Goal: Task Accomplishment & Management: Use online tool/utility

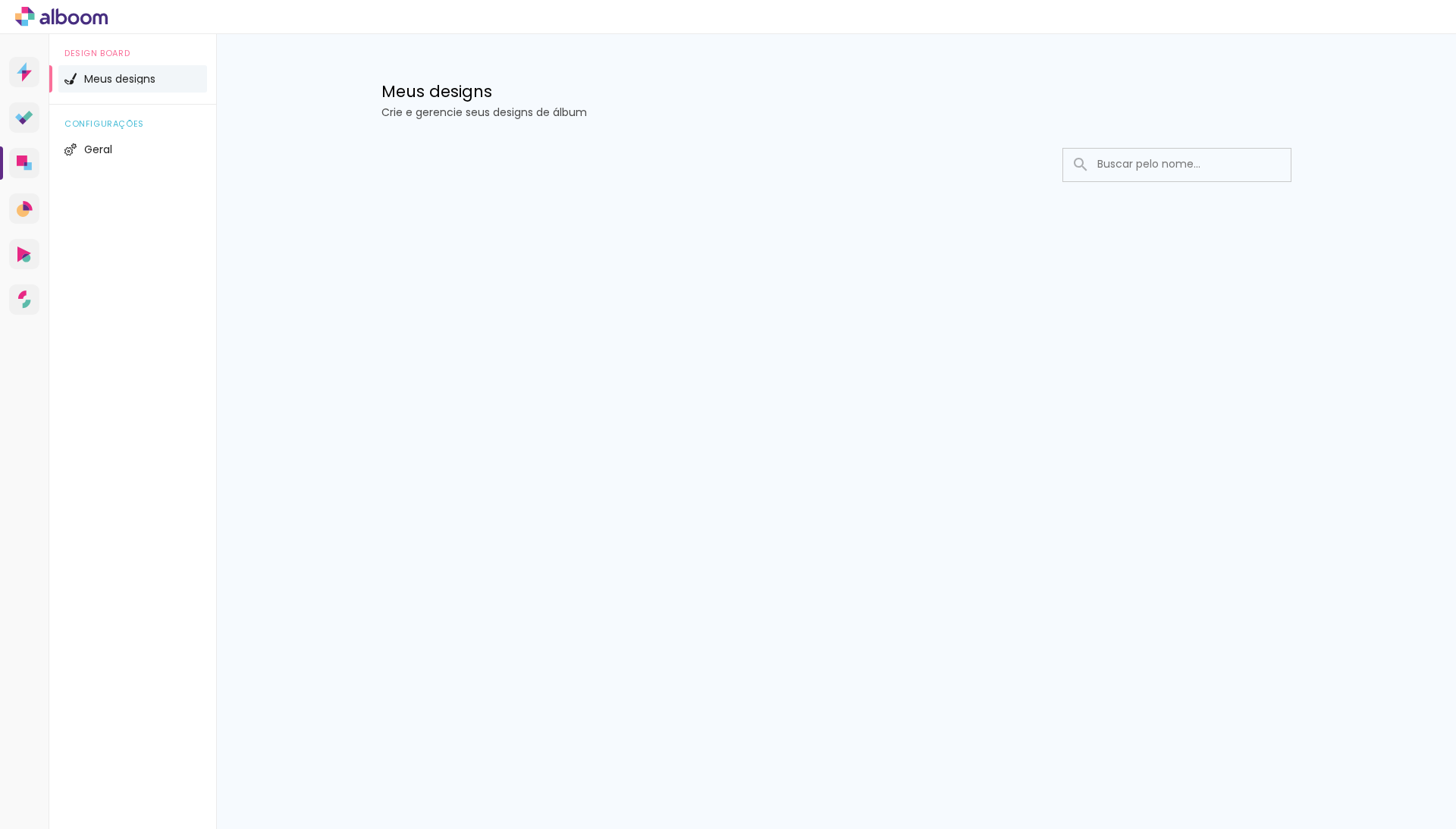
click at [119, 84] on span "Meus designs" at bounding box center [119, 79] width 71 height 11
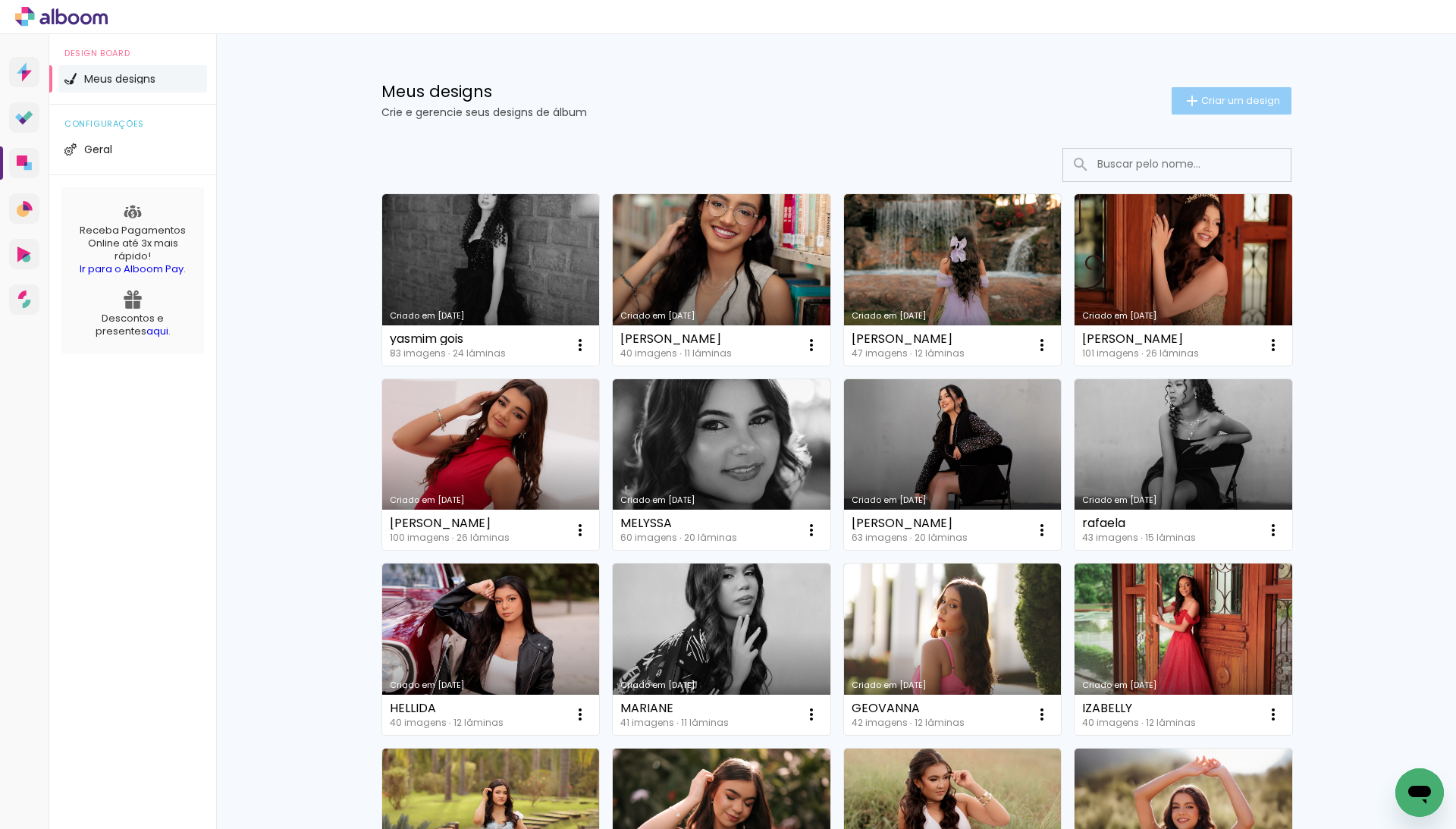
click at [1190, 97] on iron-icon at bounding box center [1192, 100] width 18 height 18
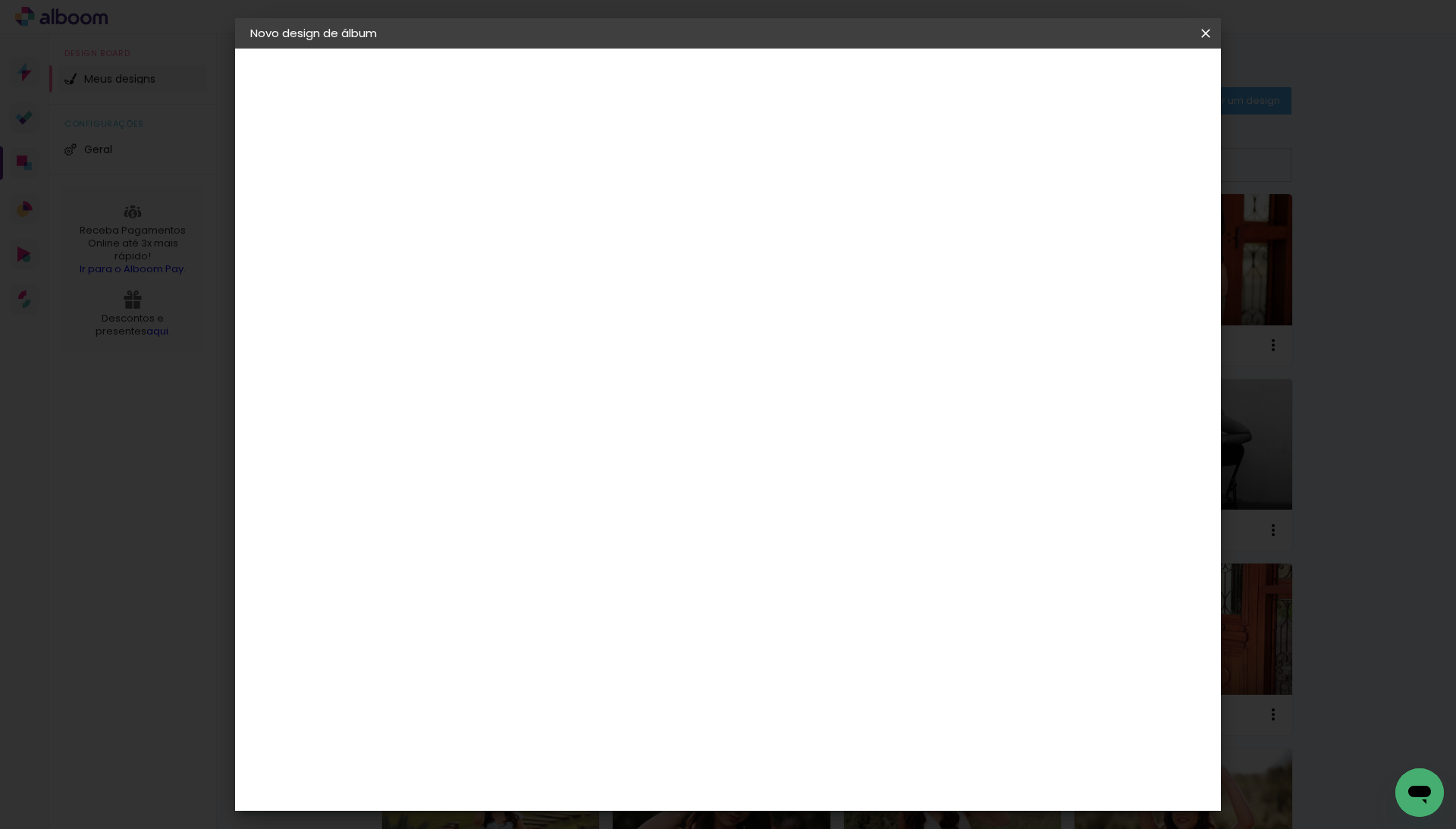
click at [504, 190] on paper-input-container "Título do álbum" at bounding box center [498, 205] width 11 height 39
type input "EVAA"
type paper-input "EVAA"
click at [654, 90] on paper-button "Avançar" at bounding box center [617, 80] width 75 height 25
click at [613, 279] on input at bounding box center [537, 289] width 153 height 19
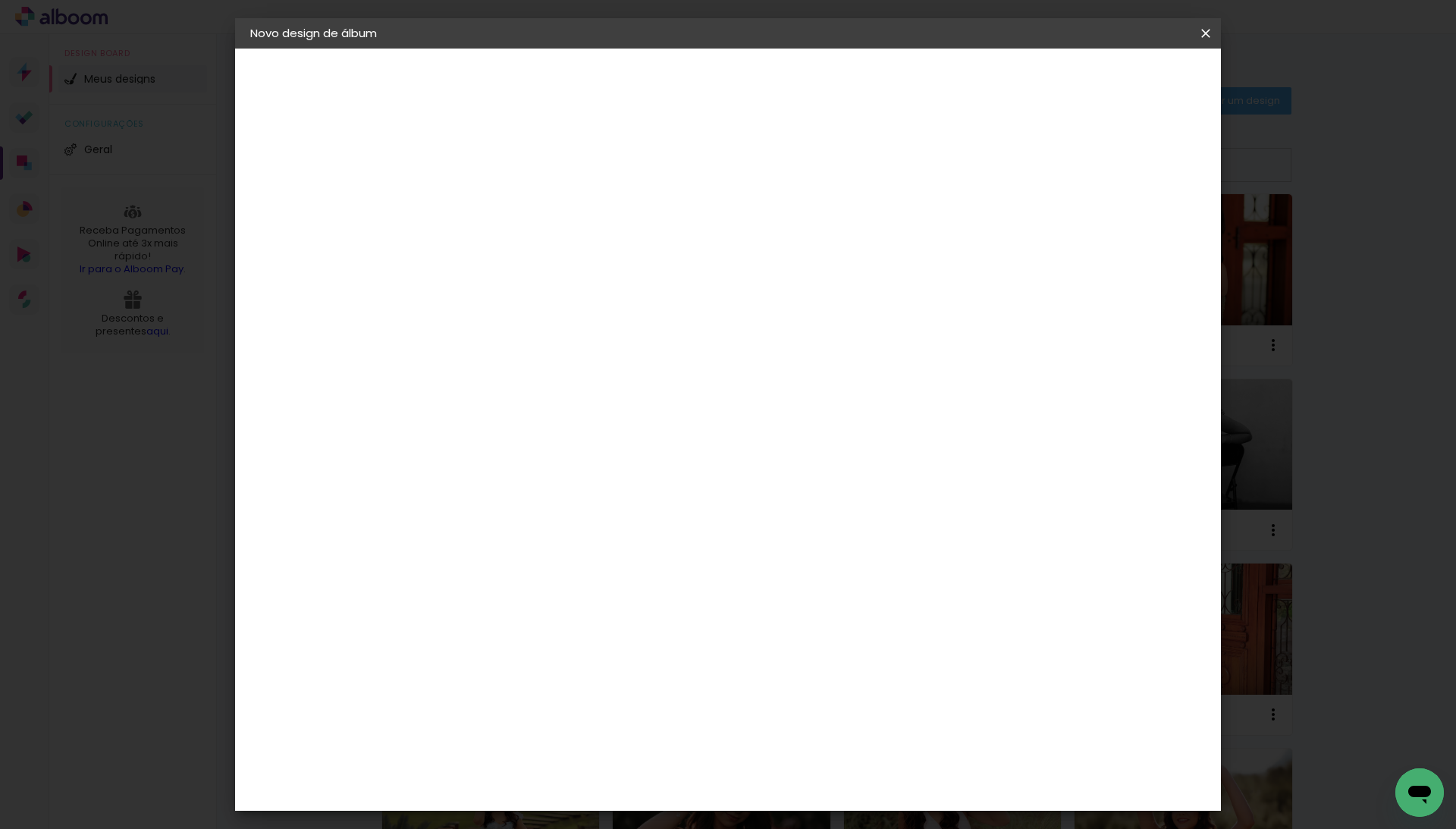
type input "l"
type input "luiz"
type paper-input "luiz"
click at [597, 352] on paper-item "Luiz Fotógrafo" at bounding box center [525, 342] width 141 height 33
click at [0, 0] on slot "Avançar" at bounding box center [0, 0] width 0 height 0
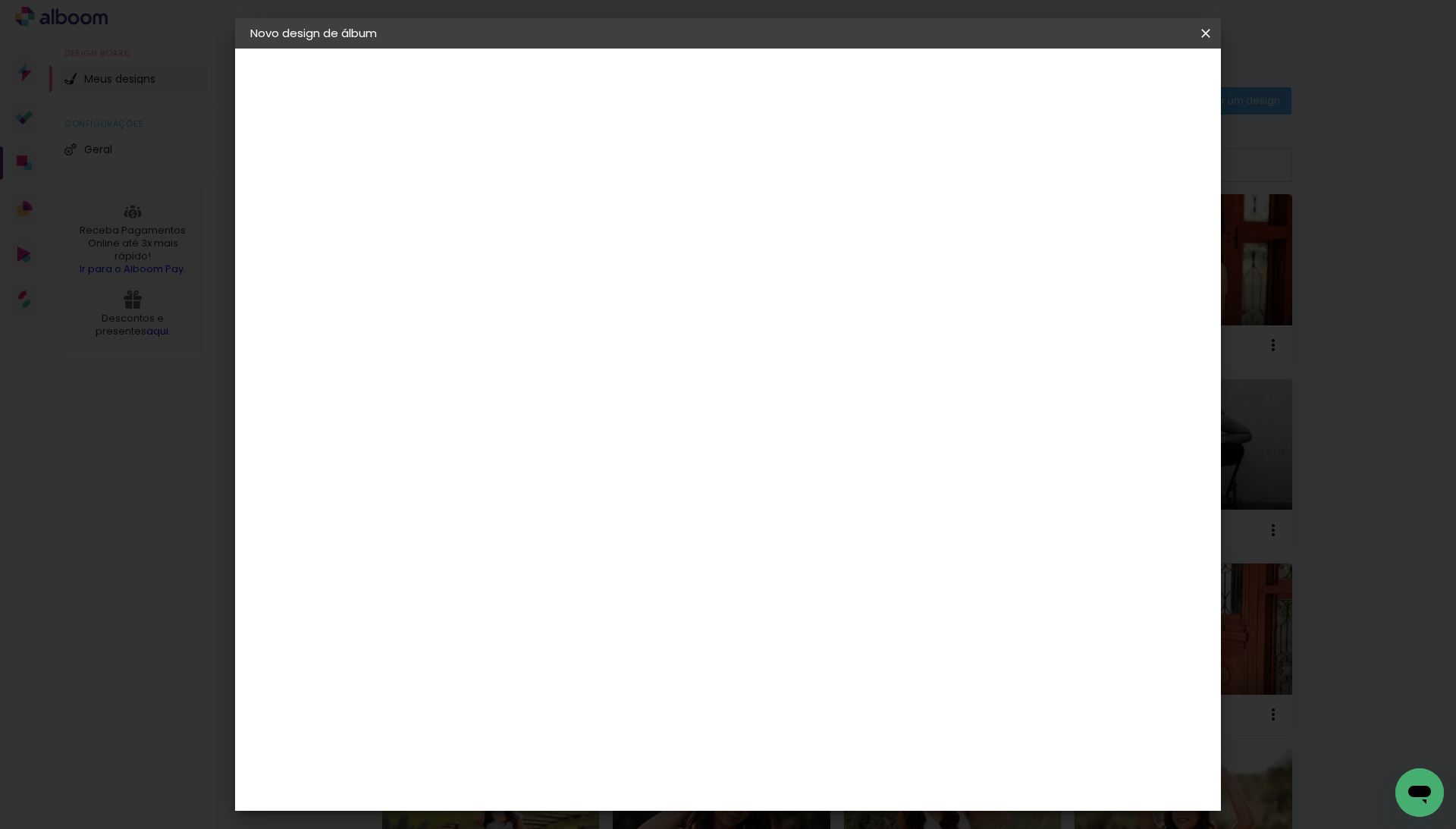
click at [581, 267] on paper-input-container "Linha" at bounding box center [537, 265] width 88 height 39
click at [872, 258] on paper-item "Encadernados" at bounding box center [827, 251] width 303 height 30
type input "Encadernados"
click at [657, 694] on span "30 × 30 cm" at bounding box center [628, 710] width 56 height 31
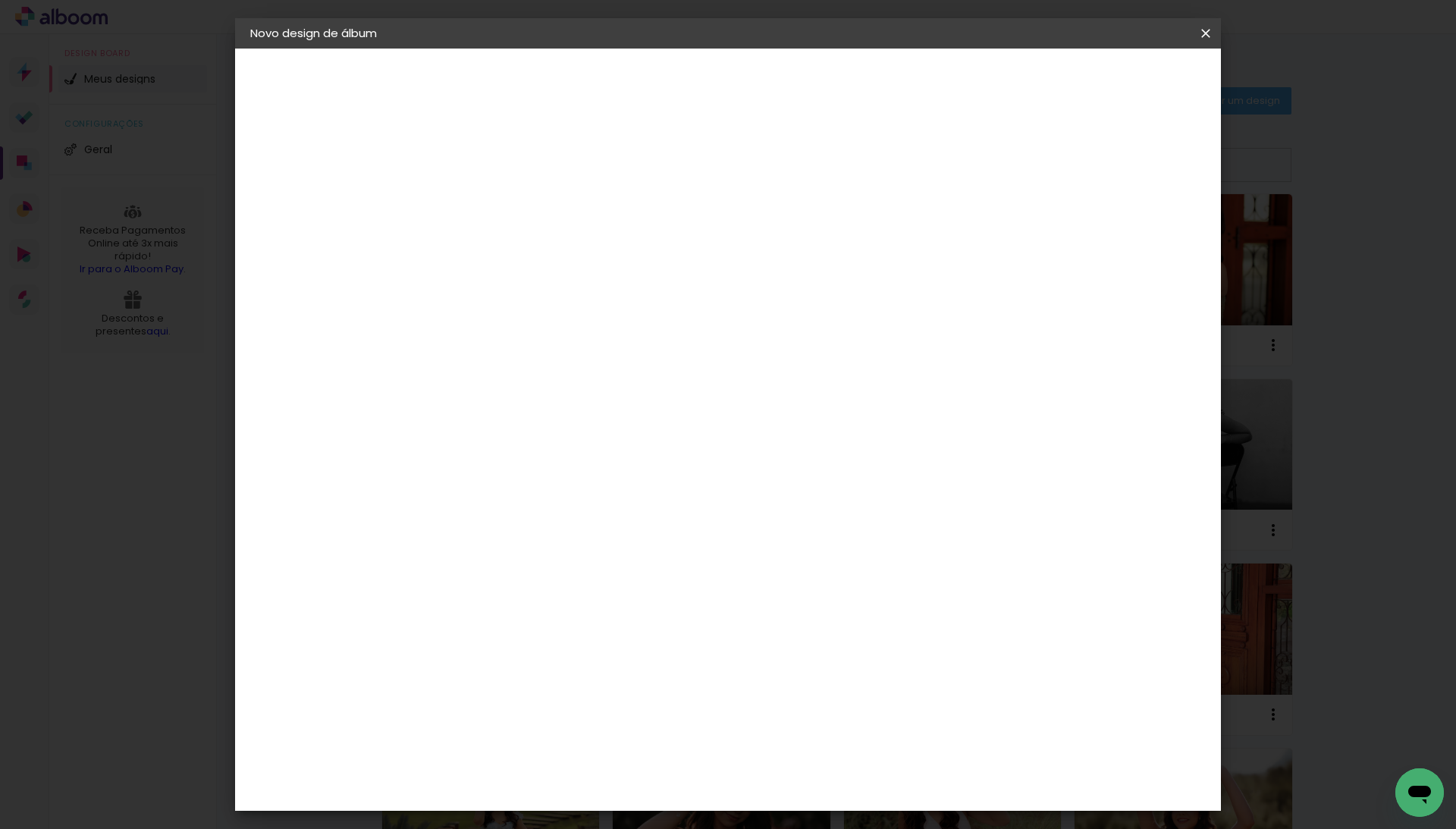
click at [0, 0] on slot "Avançar" at bounding box center [0, 0] width 0 height 0
click at [0, 0] on slot "Mostrar sangria" at bounding box center [0, 0] width 0 height 0
type paper-checkbox "on"
type input "1"
type paper-input "1"
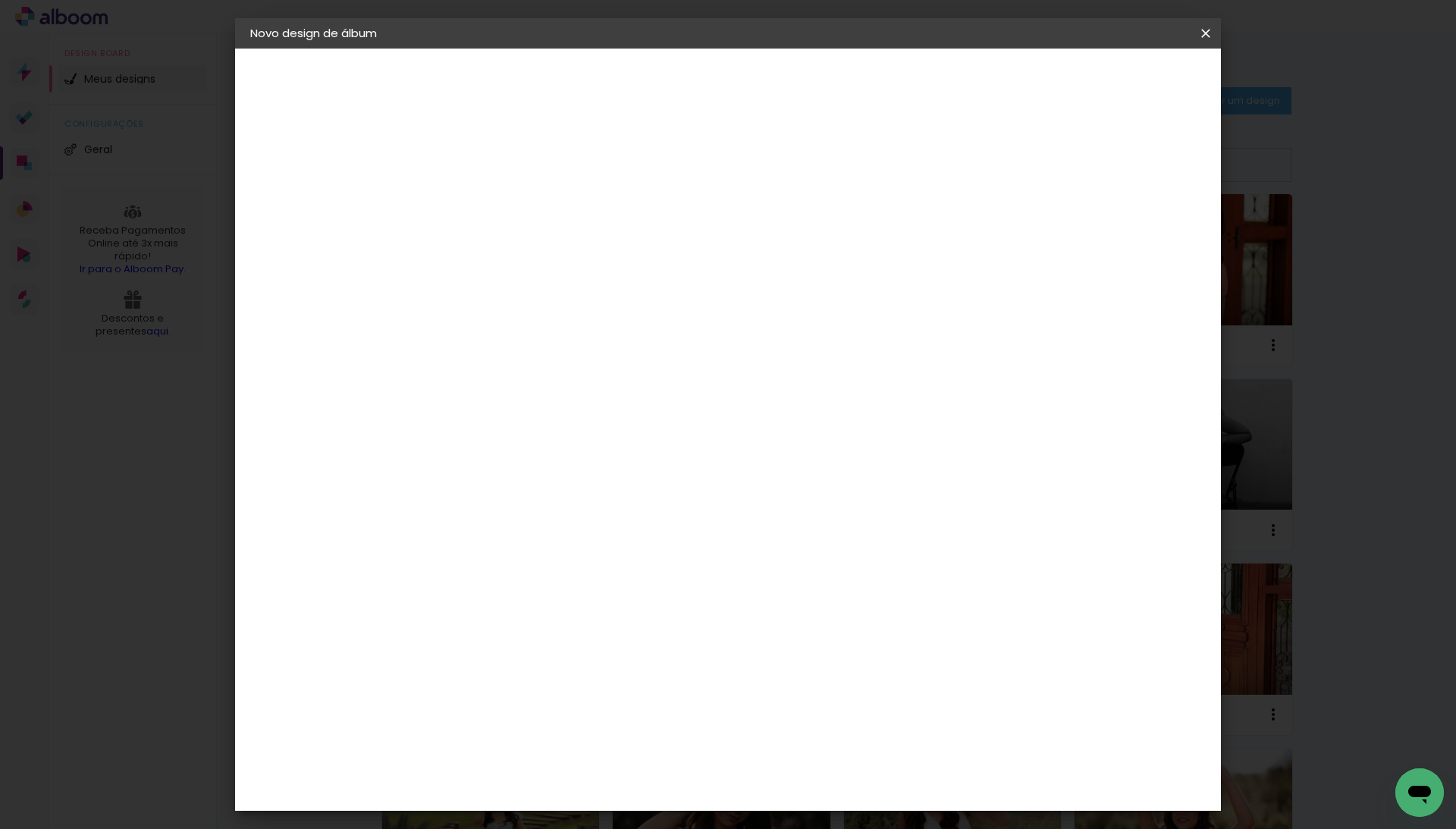
click at [508, 163] on input "1" at bounding box center [487, 163] width 53 height 19
click at [1107, 77] on span "Iniciar design" at bounding box center [1072, 80] width 69 height 11
click at [1101, 79] on paper-button "Iniciar design" at bounding box center [1072, 80] width 99 height 25
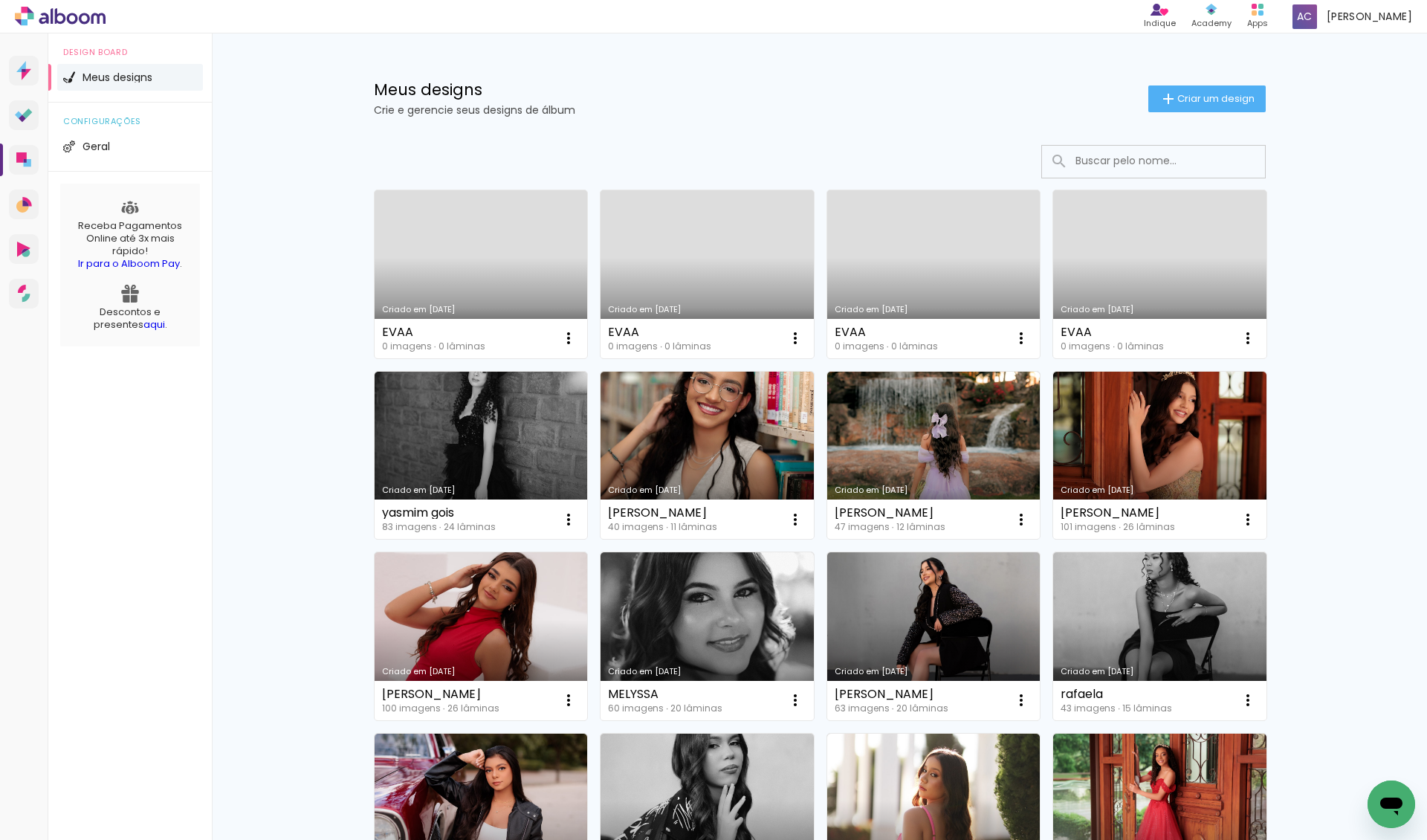
click at [378, 281] on link "Criado em 09/09/25" at bounding box center [481, 274] width 213 height 168
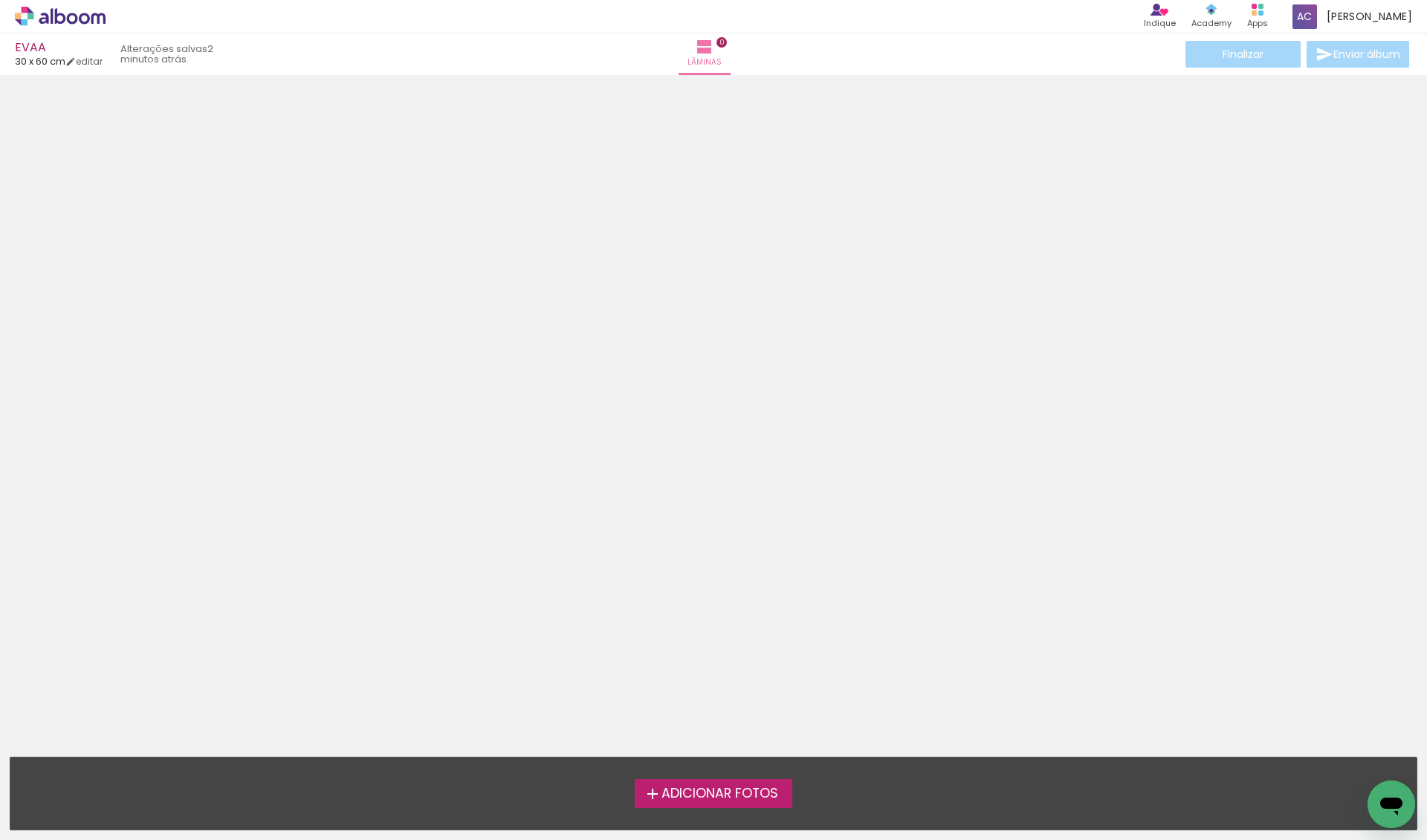
click at [684, 791] on span "Adicionar Fotos" at bounding box center [720, 794] width 117 height 13
click at [0, 0] on input "file" at bounding box center [0, 0] width 0 height 0
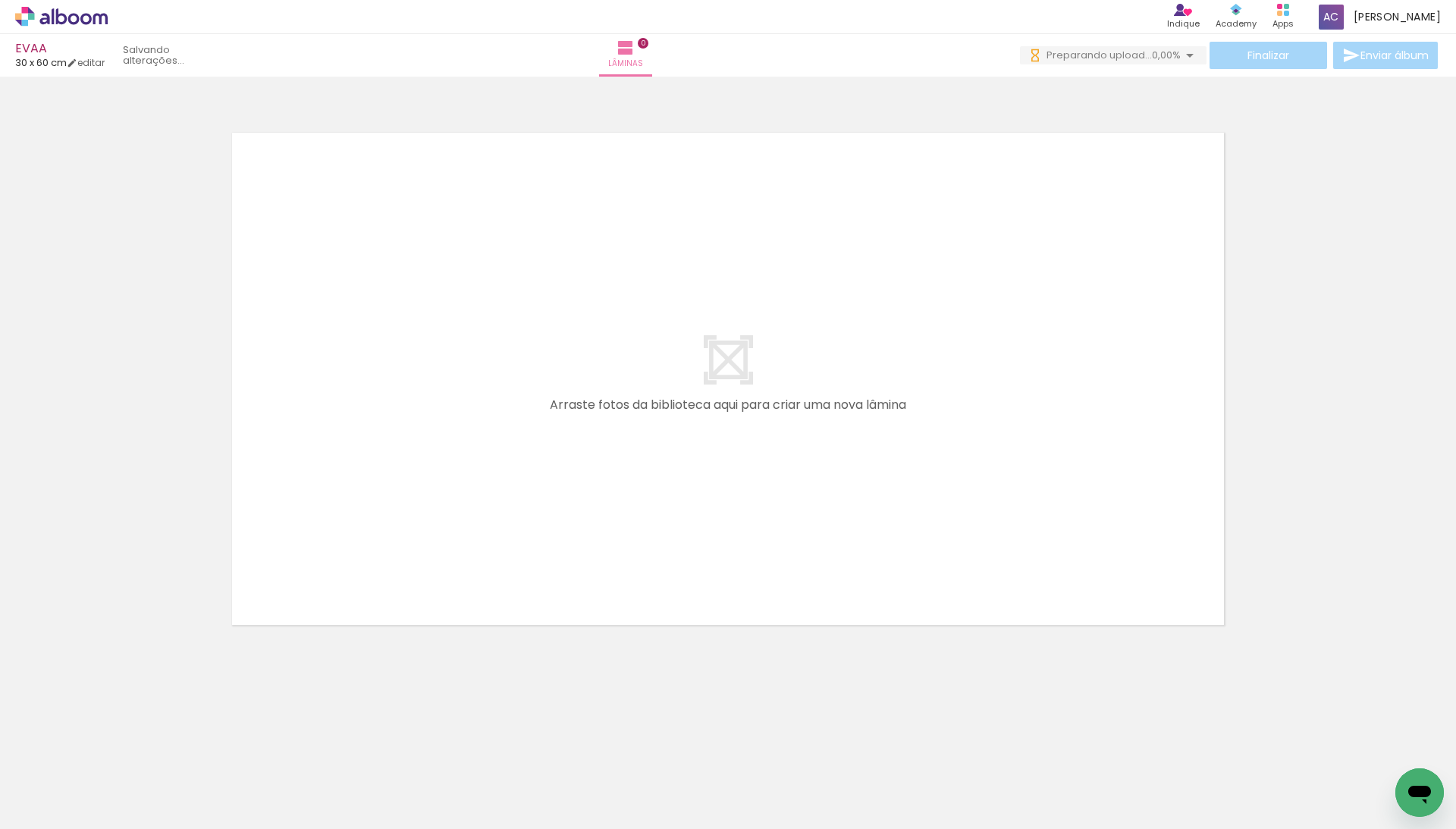
click at [467, 747] on iron-icon at bounding box center [458, 747] width 16 height 16
drag, startPoint x: 612, startPoint y: 760, endPoint x: 658, endPoint y: 579, distance: 186.8
click at [658, 579] on quentale-workspace at bounding box center [728, 414] width 1456 height 829
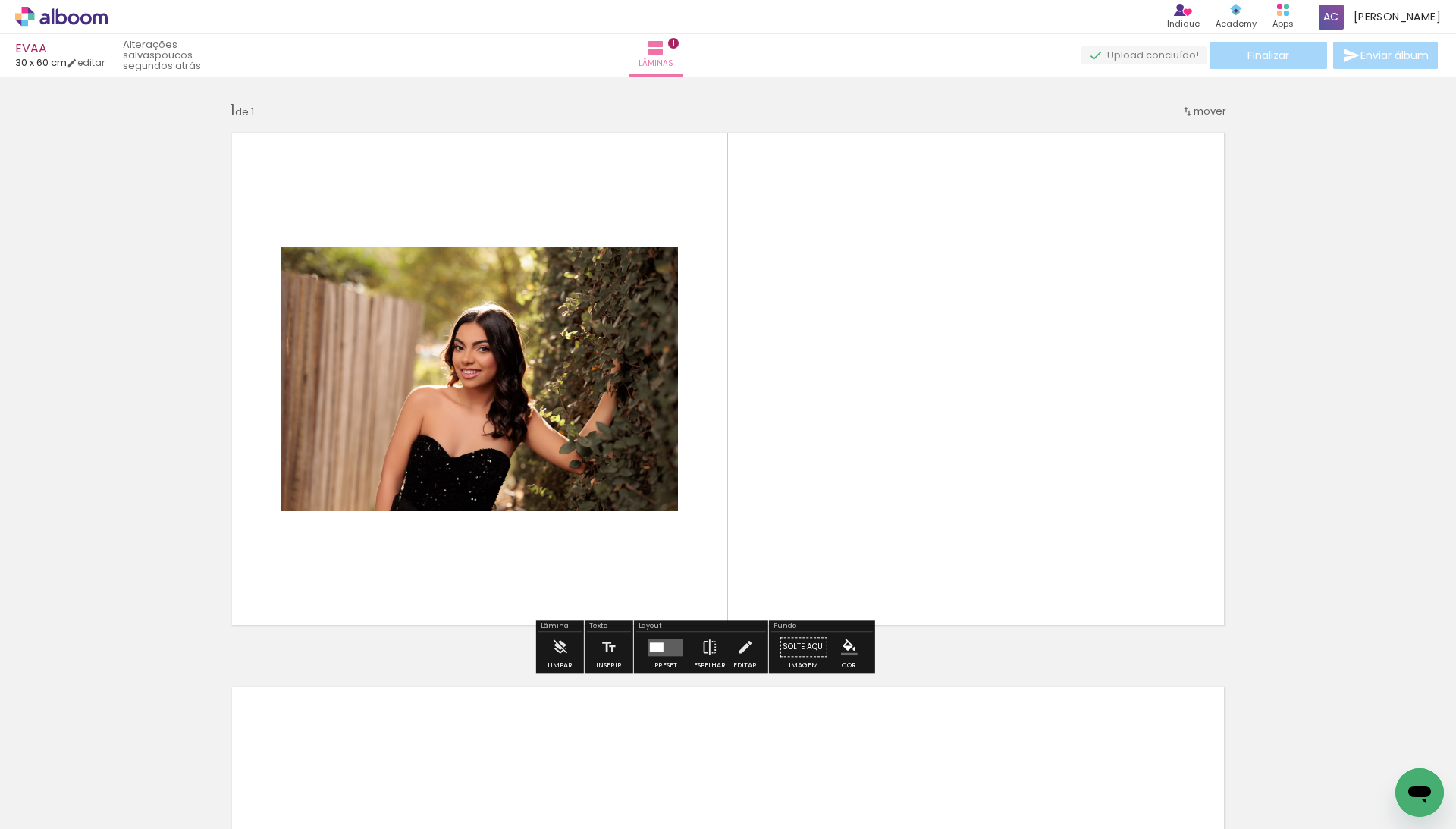
click at [684, 650] on quentale-layouter at bounding box center [666, 647] width 35 height 18
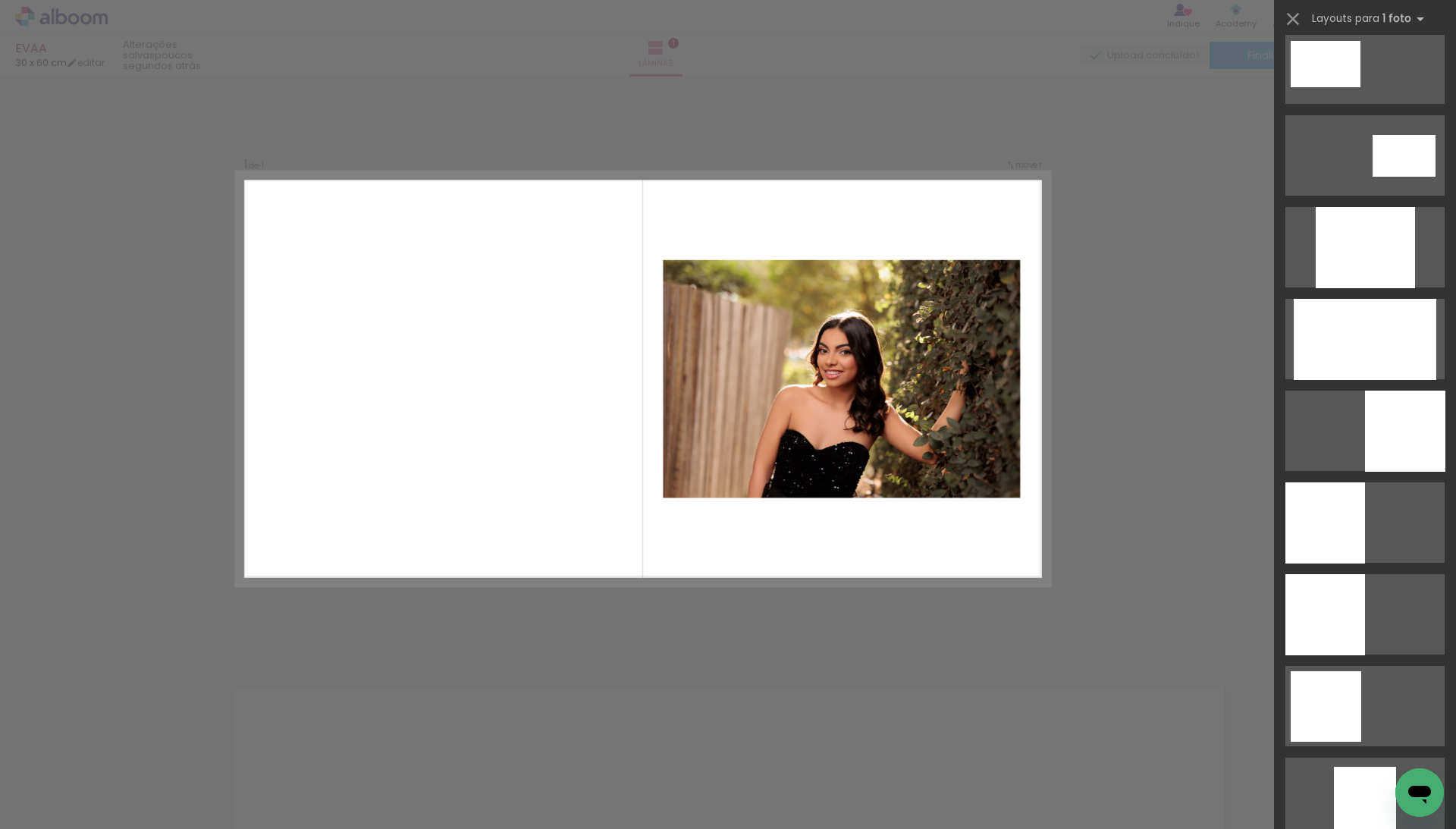
scroll to position [747, 0]
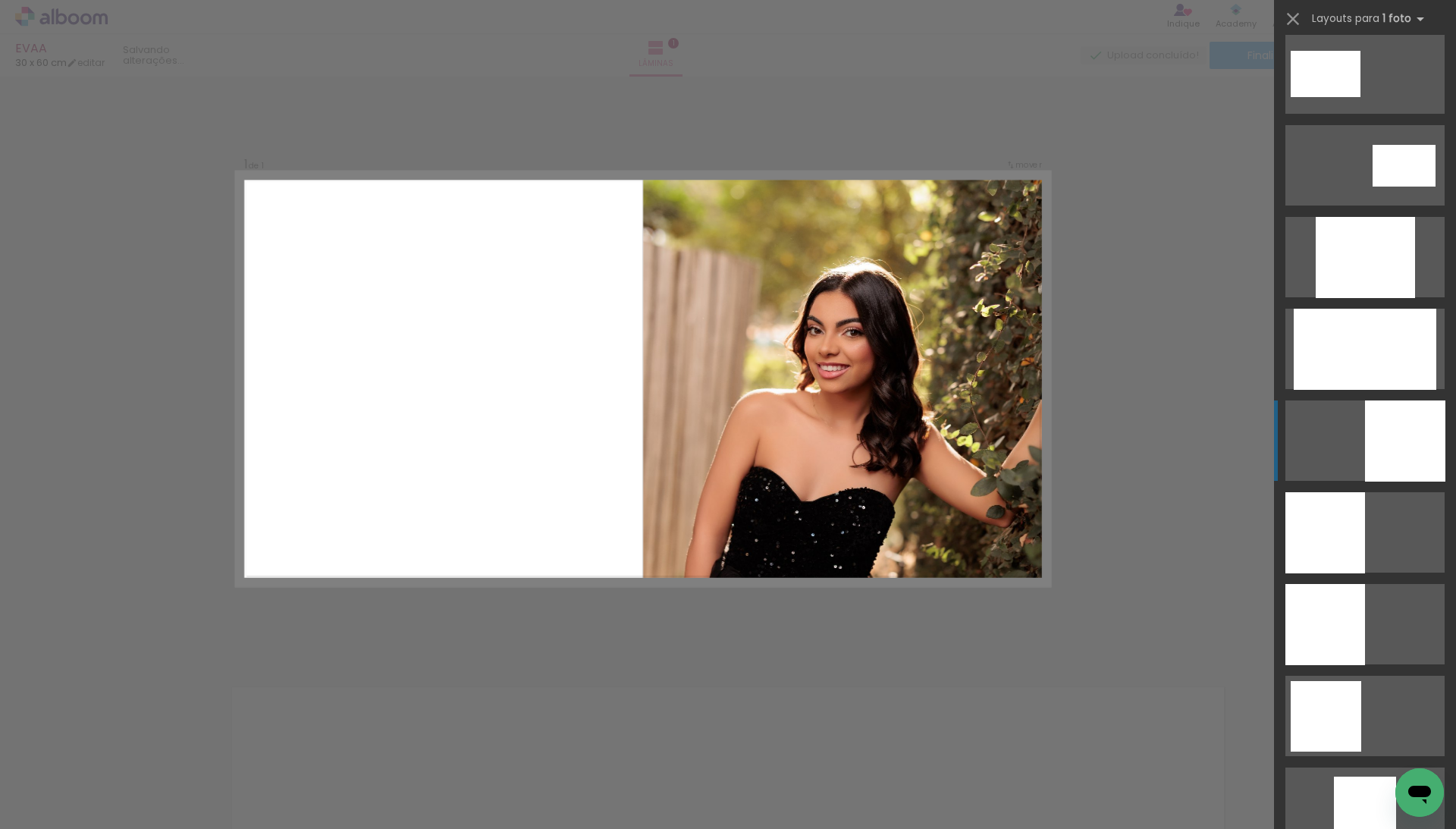
click at [1385, 428] on div at bounding box center [1405, 441] width 80 height 81
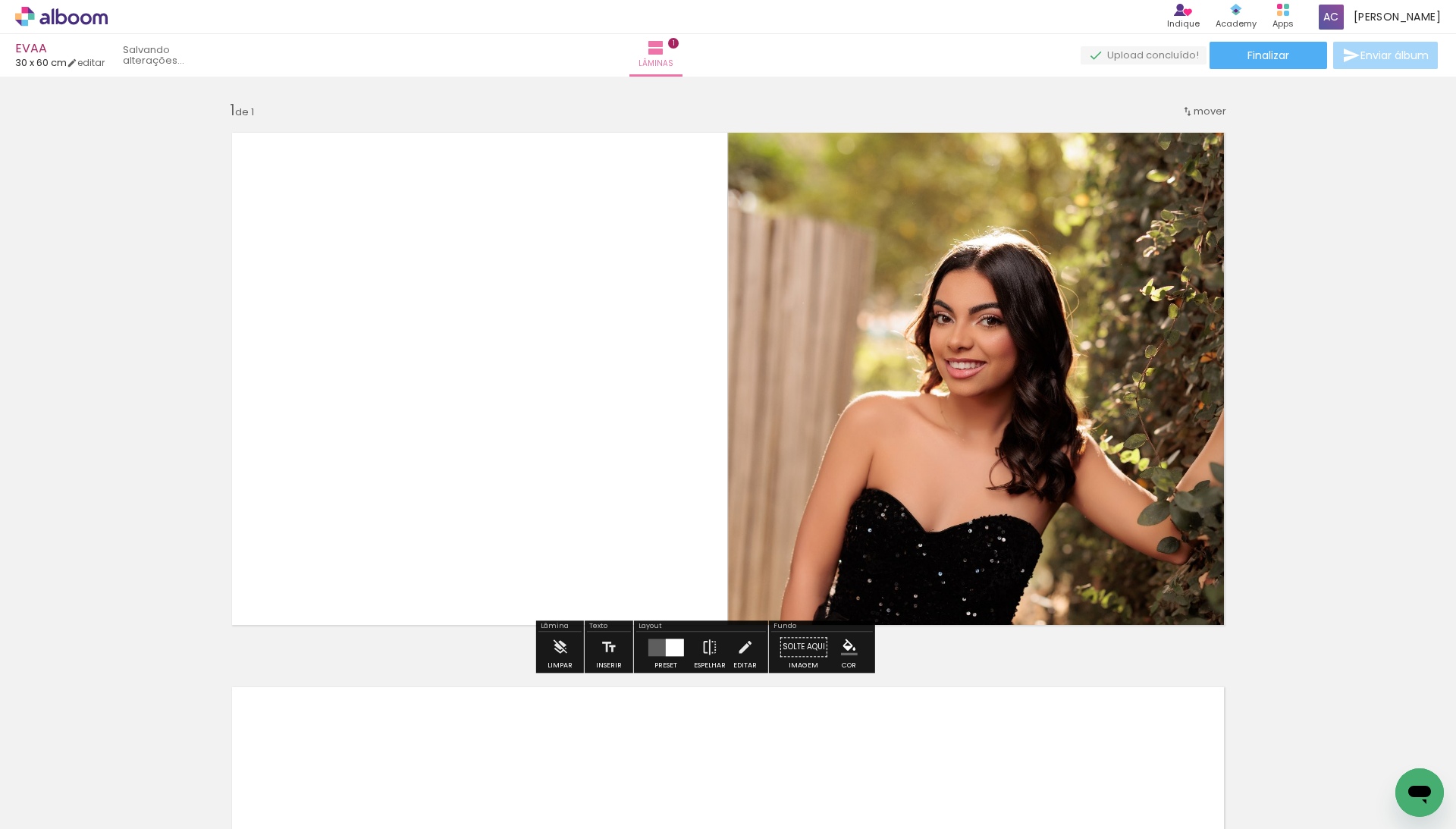
click at [832, 385] on quentale-photo at bounding box center [983, 379] width 508 height 517
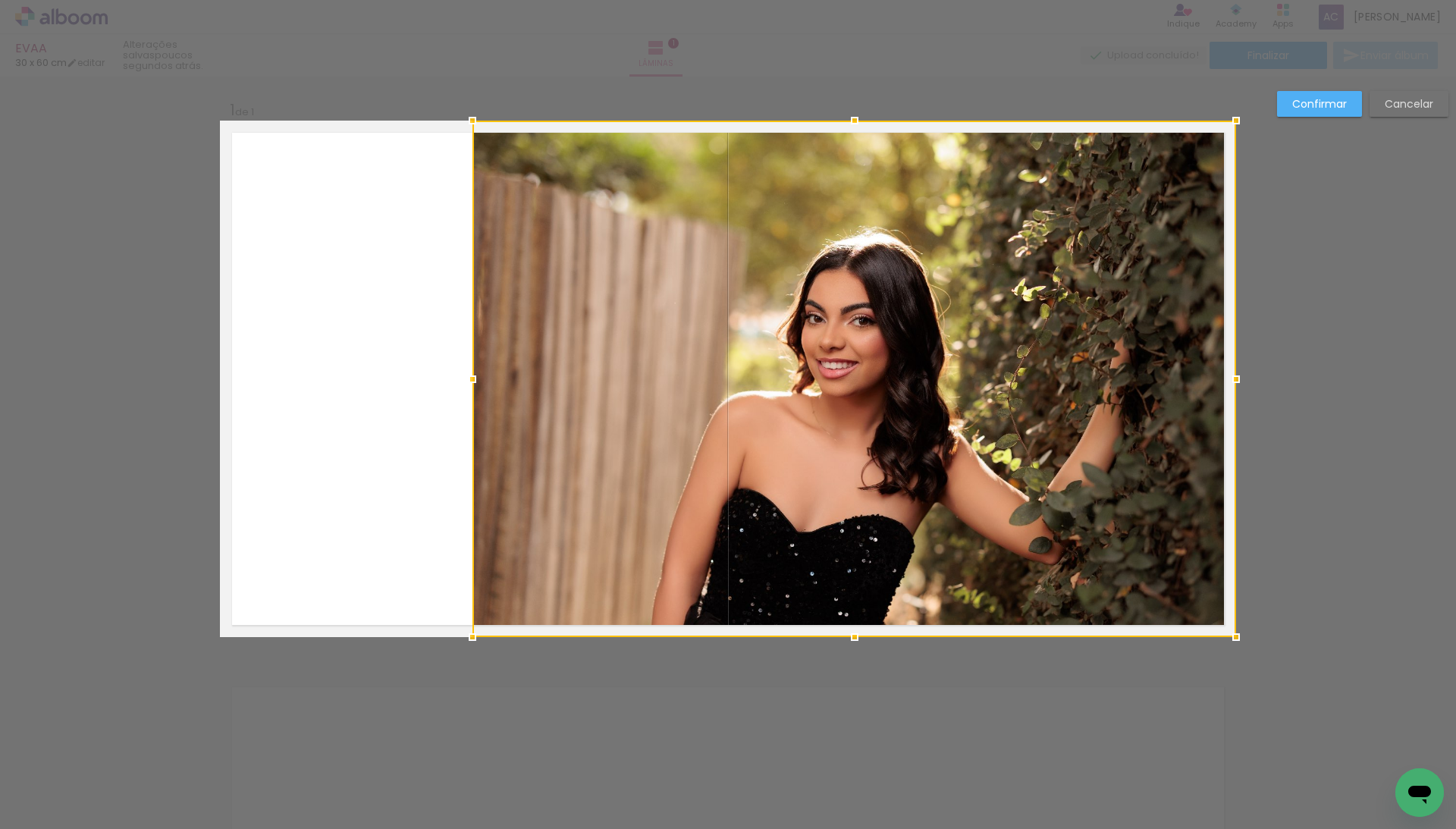
drag, startPoint x: 708, startPoint y: 374, endPoint x: 456, endPoint y: 376, distance: 252.0
click at [457, 376] on div at bounding box center [473, 379] width 30 height 30
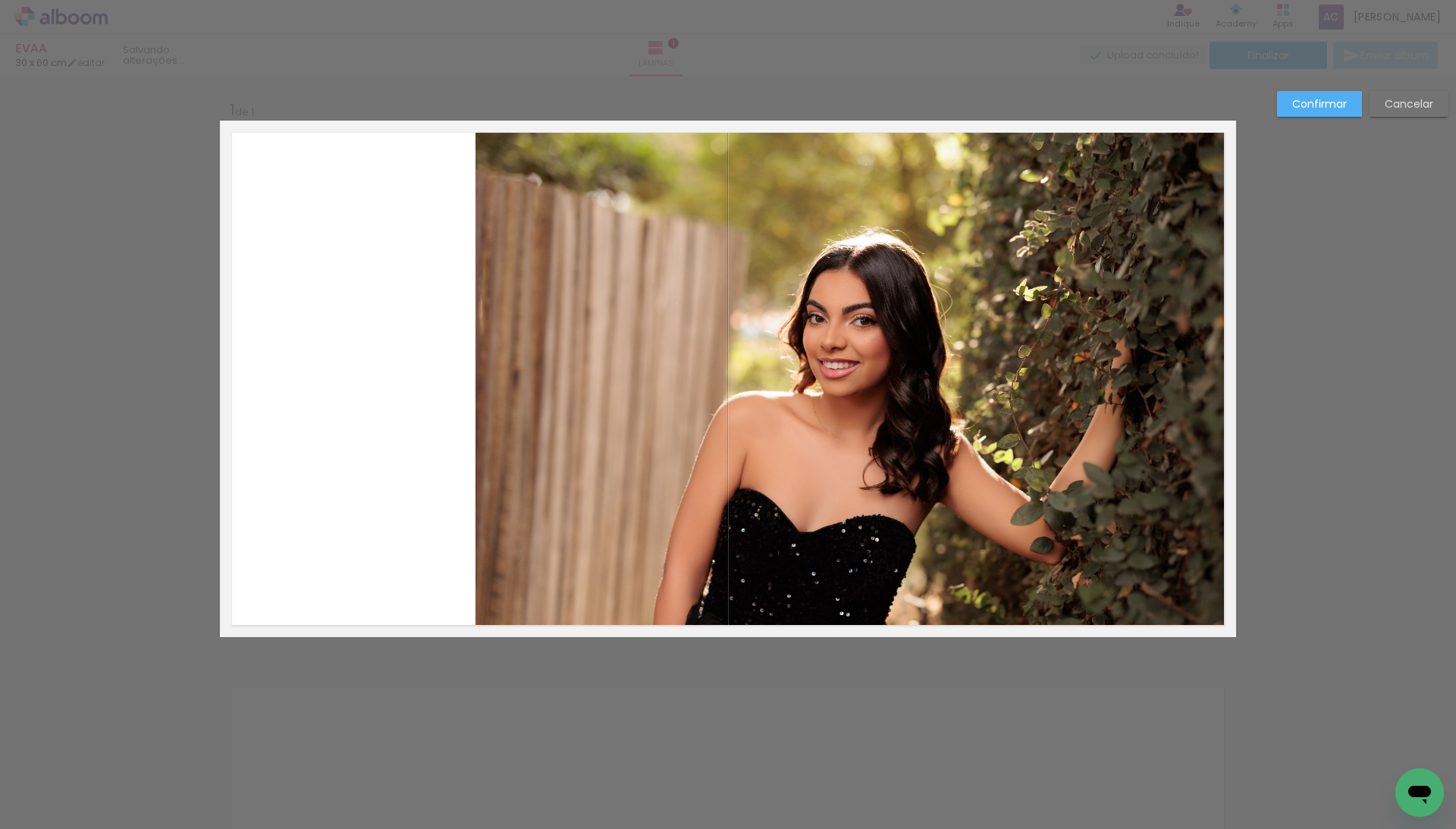
click at [0, 0] on slot "Confirmar" at bounding box center [0, 0] width 0 height 0
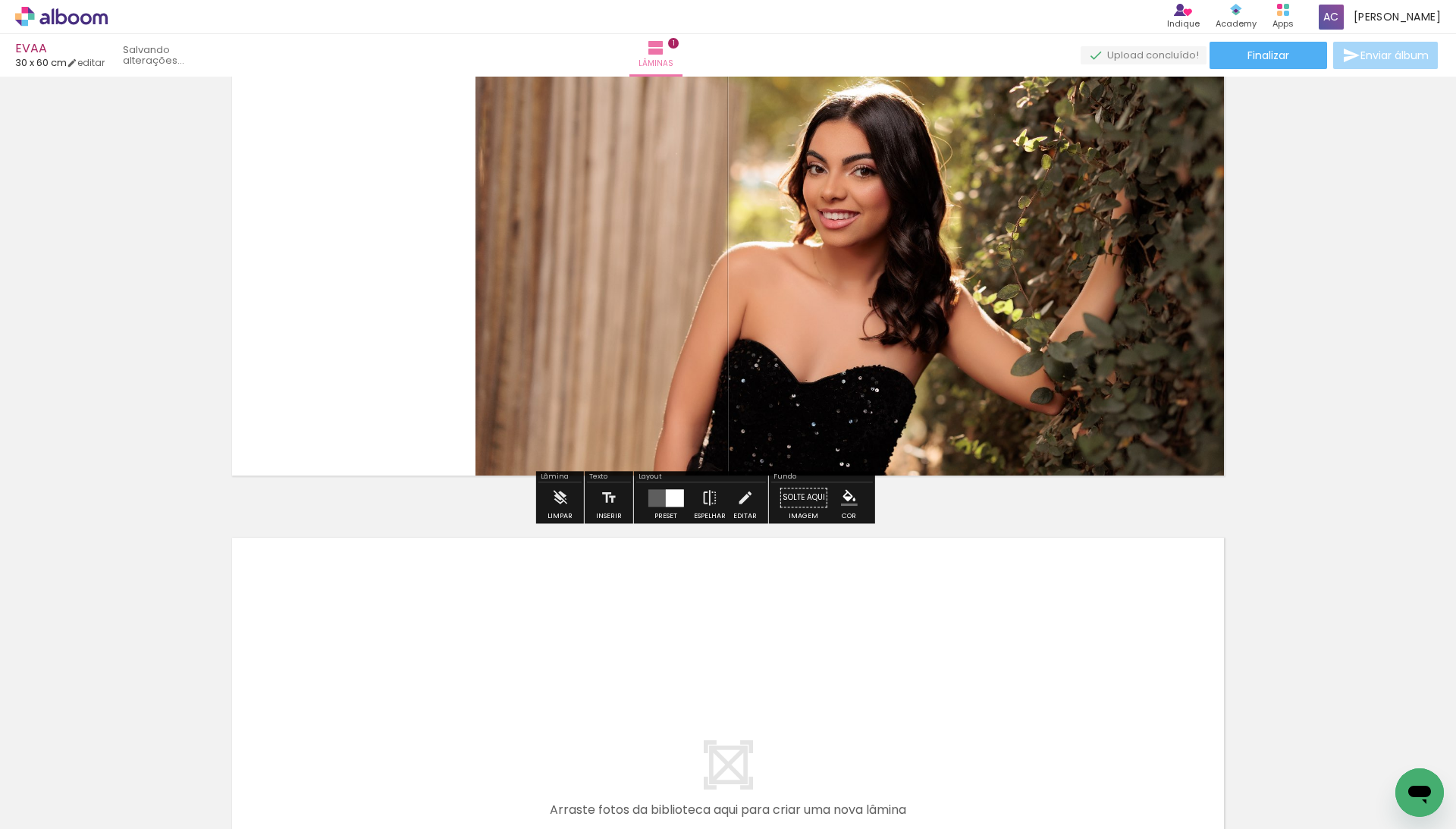
scroll to position [246, 0]
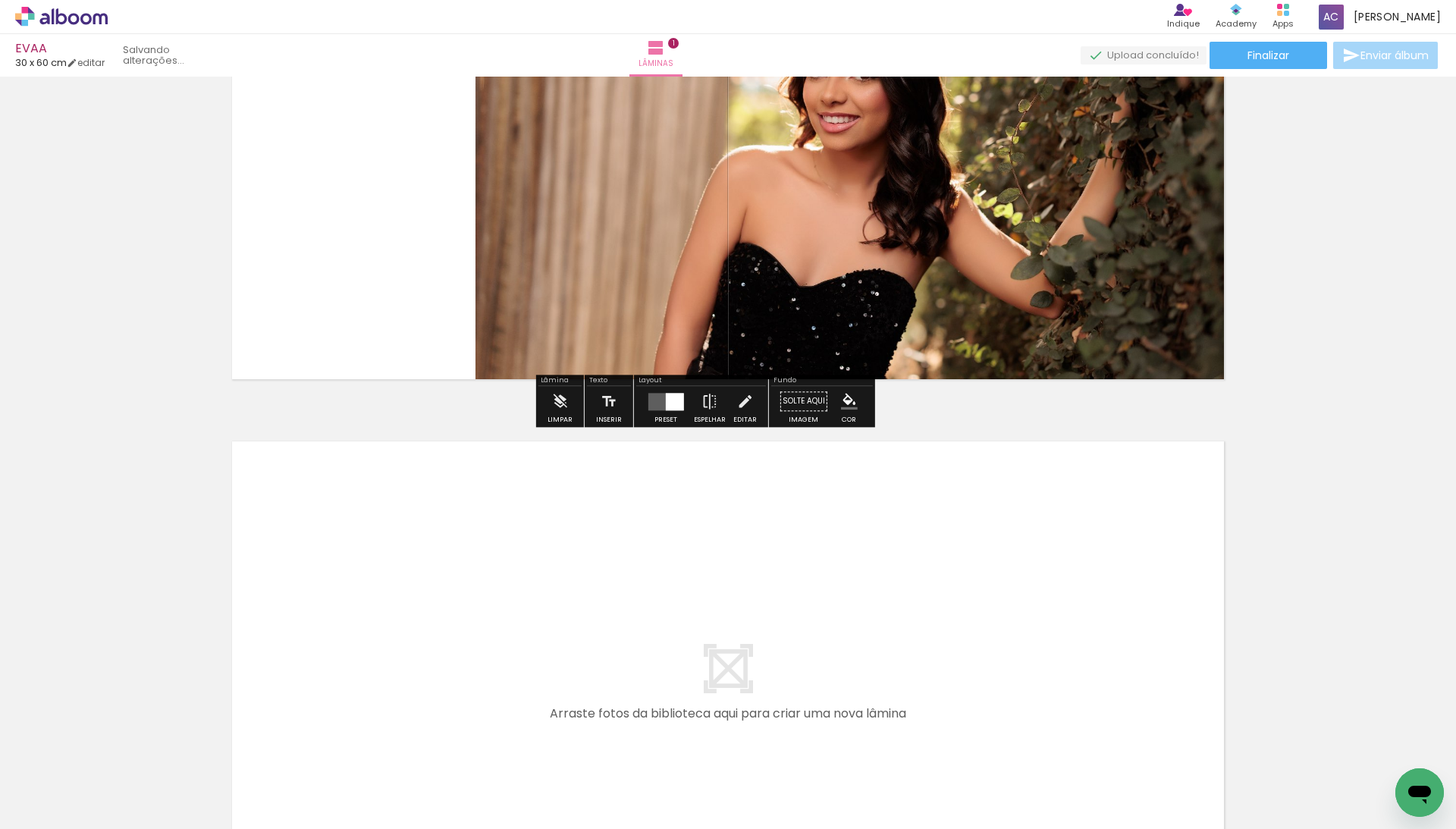
click at [693, 699] on quentale-layouter at bounding box center [728, 688] width 1016 height 517
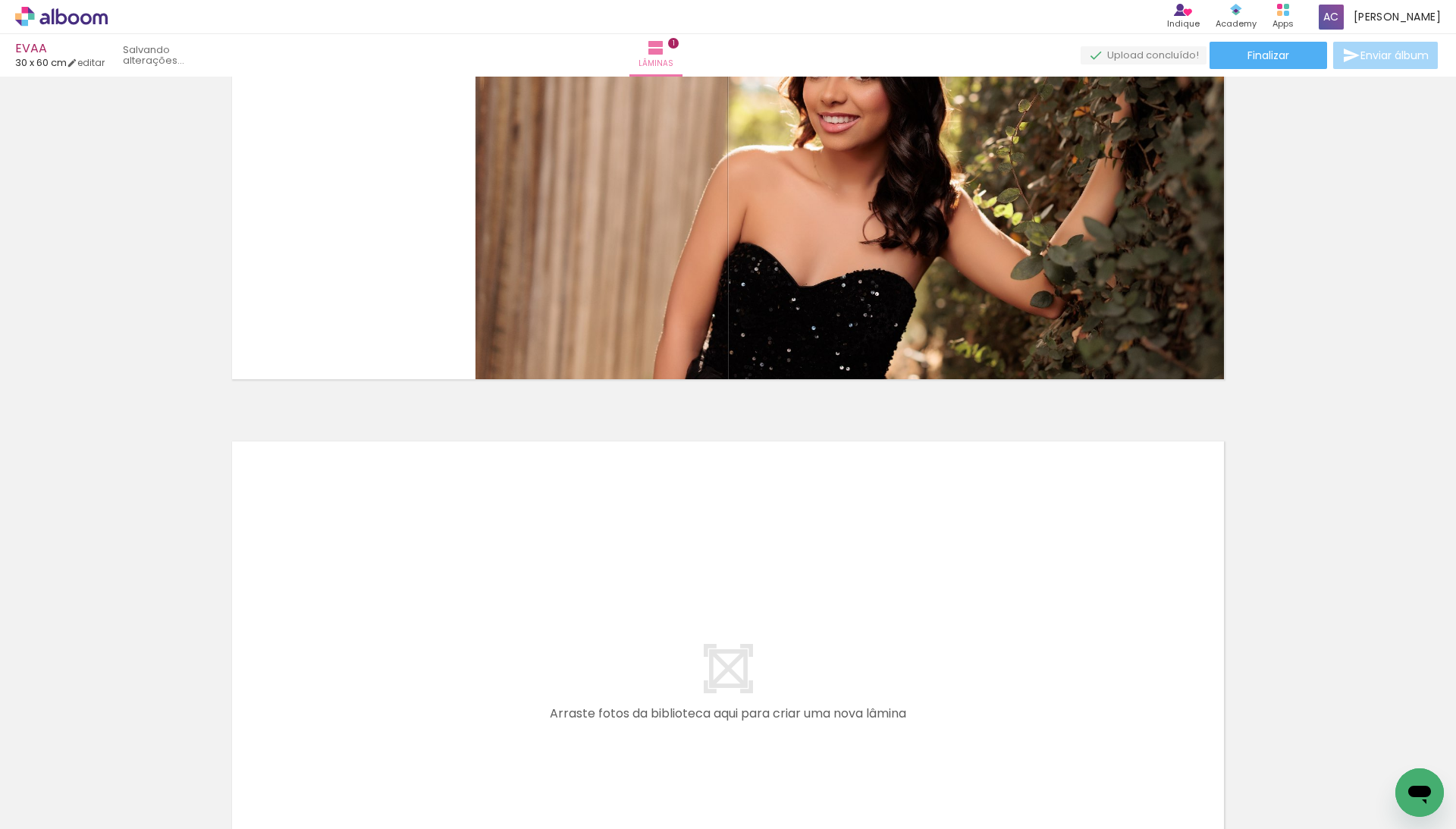
scroll to position [0, 0]
